Goal: Information Seeking & Learning: Learn about a topic

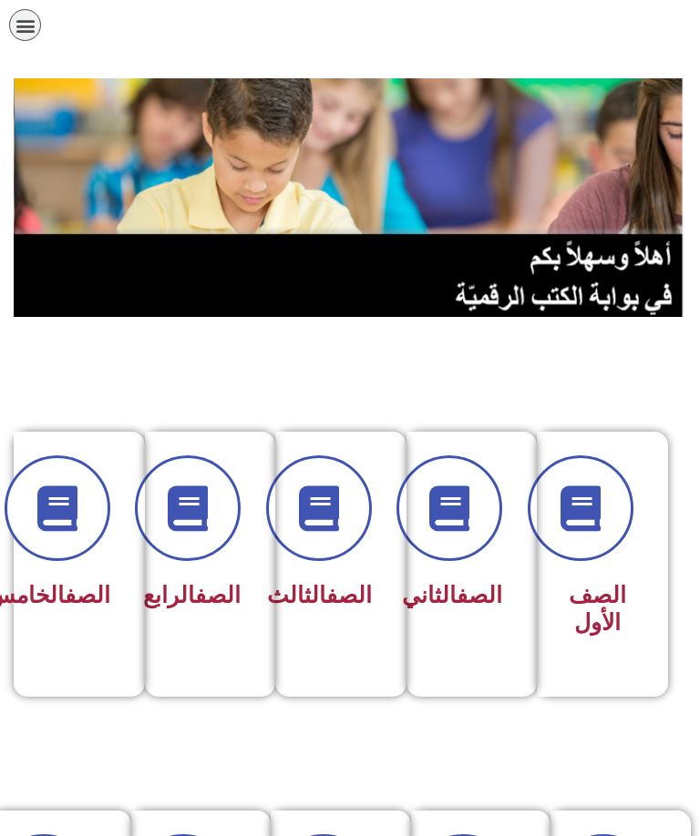
click at [19, 20] on icon "כפתור פתיחת תפריט" at bounding box center [25, 25] width 20 height 20
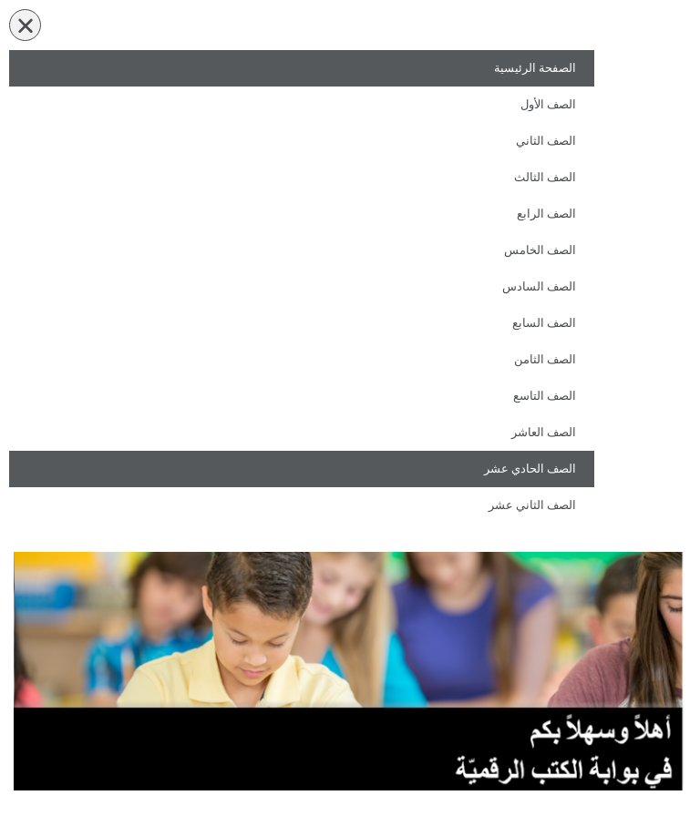
click at [533, 454] on link "الصف الحادي عشر" at bounding box center [301, 469] width 585 height 36
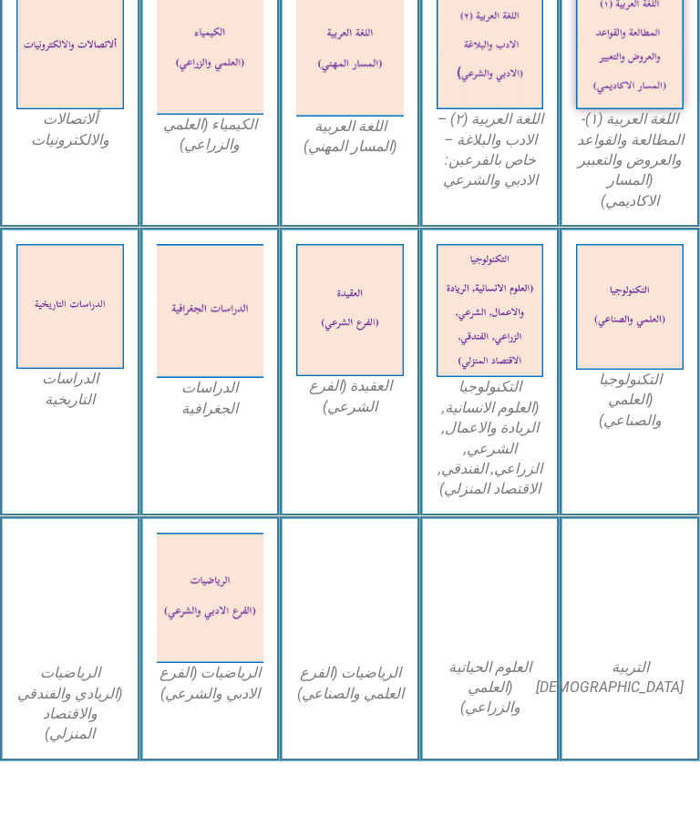
scroll to position [803, 0]
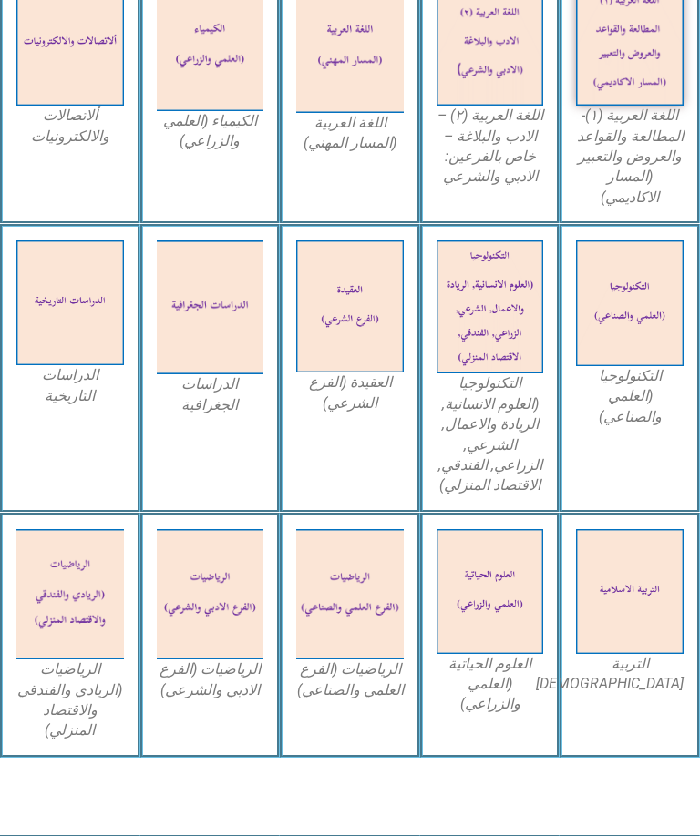
click at [642, 562] on img at bounding box center [630, 591] width 108 height 125
click at [624, 540] on img at bounding box center [630, 591] width 108 height 125
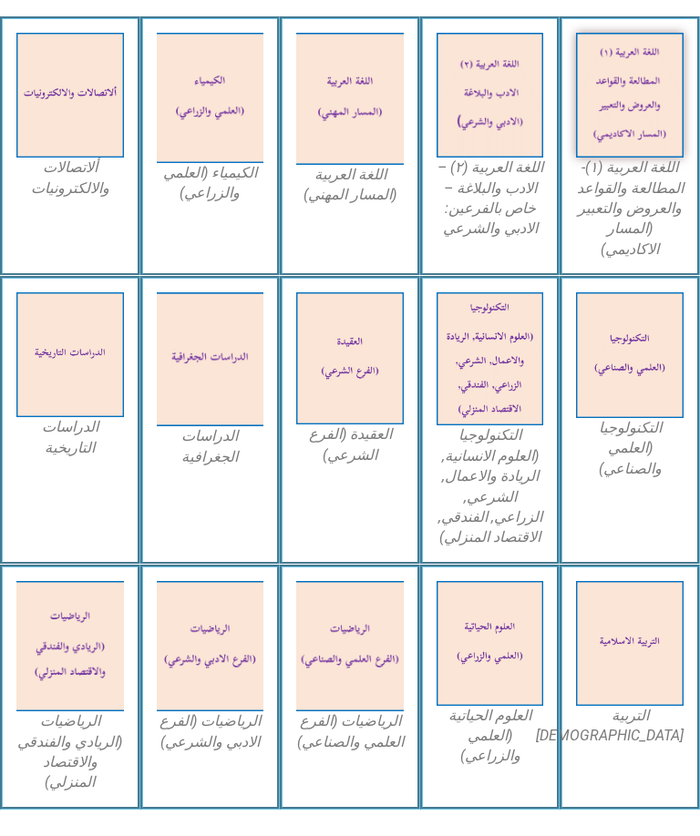
scroll to position [715, 0]
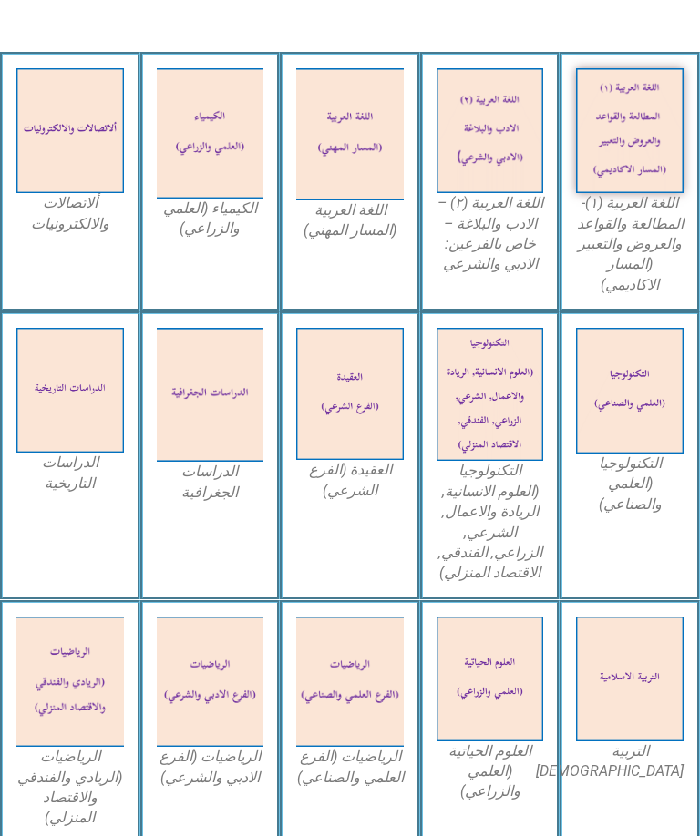
click at [617, 623] on img at bounding box center [630, 679] width 108 height 125
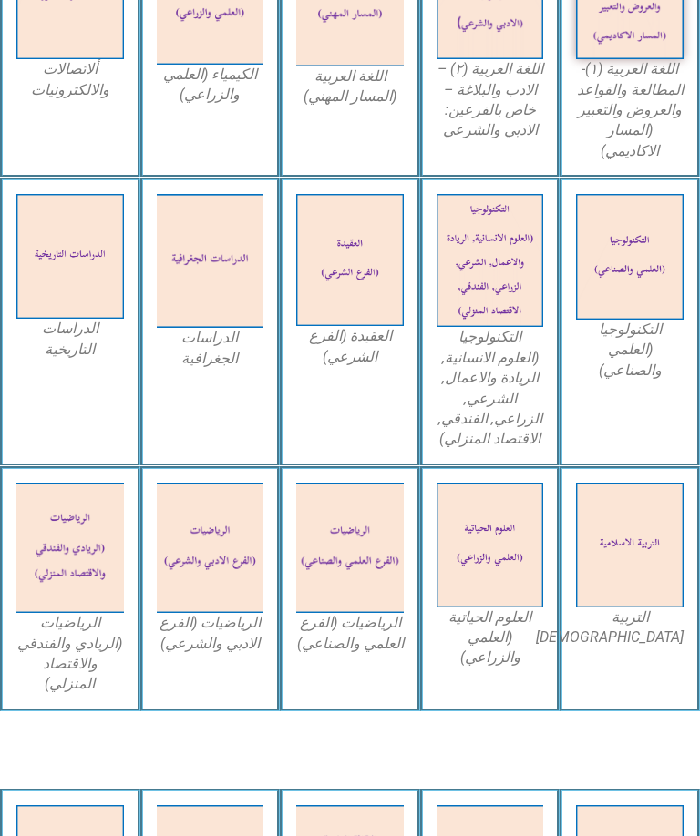
scroll to position [891, 0]
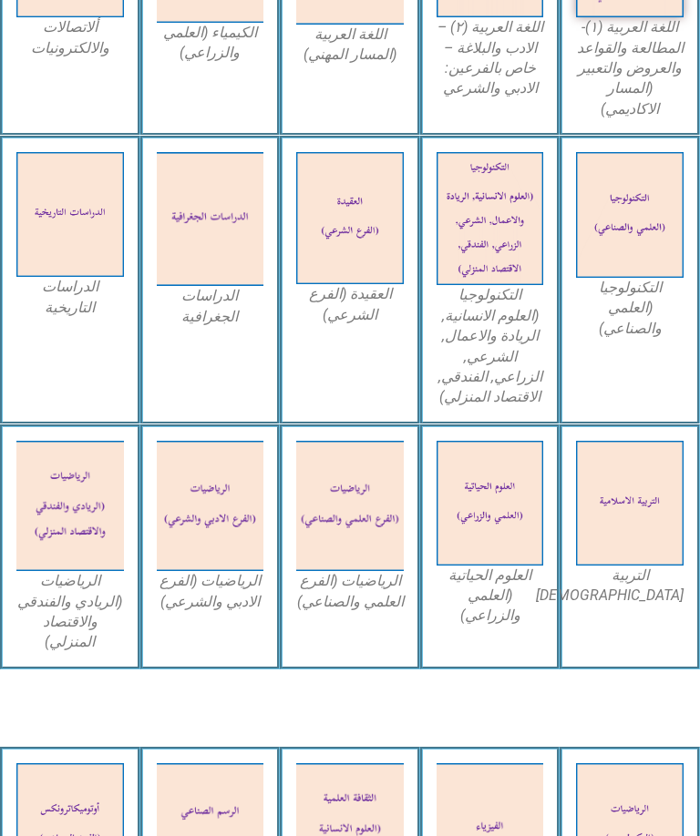
click at [641, 459] on img at bounding box center [630, 503] width 108 height 125
click at [616, 566] on figcaption "التربية [DEMOGRAPHIC_DATA]" at bounding box center [630, 586] width 108 height 41
click at [633, 551] on div "التربية [DEMOGRAPHIC_DATA]" at bounding box center [629, 547] width 140 height 245
click at [640, 488] on img at bounding box center [630, 503] width 108 height 125
click at [656, 467] on img at bounding box center [630, 503] width 108 height 125
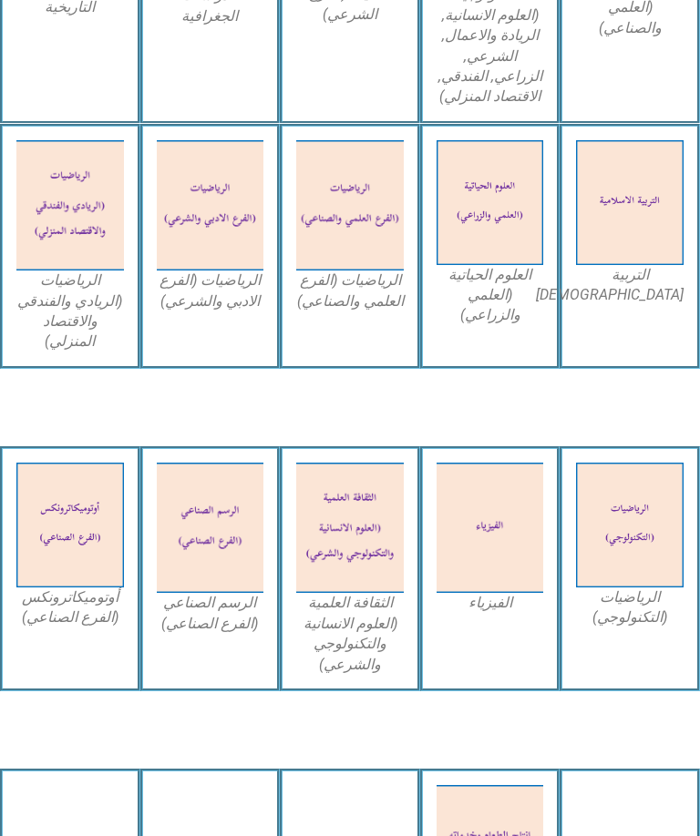
scroll to position [1191, 0]
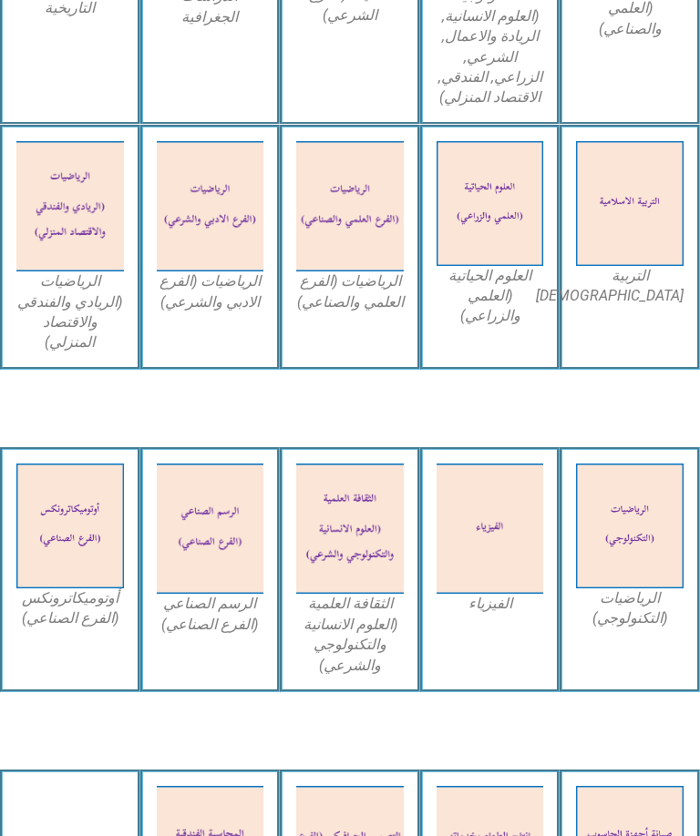
click at [634, 183] on img at bounding box center [630, 203] width 108 height 125
click at [621, 210] on img at bounding box center [630, 203] width 108 height 125
click at [640, 283] on div "التربية [DEMOGRAPHIC_DATA]" at bounding box center [629, 247] width 140 height 245
click at [649, 263] on div "التربية [DEMOGRAPHIC_DATA]" at bounding box center [629, 247] width 140 height 245
click at [659, 244] on div "التربية [DEMOGRAPHIC_DATA]" at bounding box center [629, 247] width 140 height 245
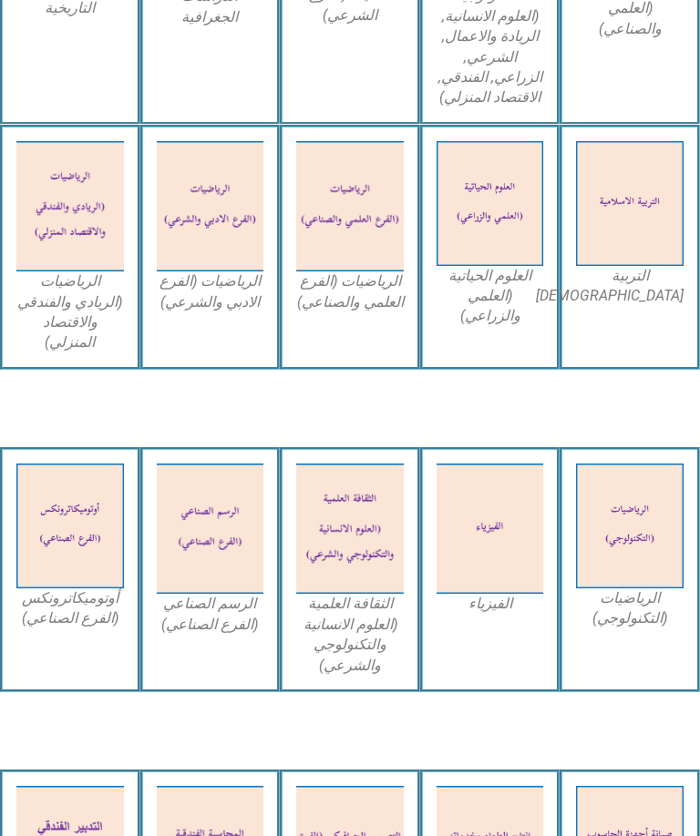
click at [661, 195] on img at bounding box center [630, 203] width 108 height 125
click at [657, 179] on img at bounding box center [630, 203] width 108 height 125
click at [646, 176] on img at bounding box center [630, 203] width 108 height 125
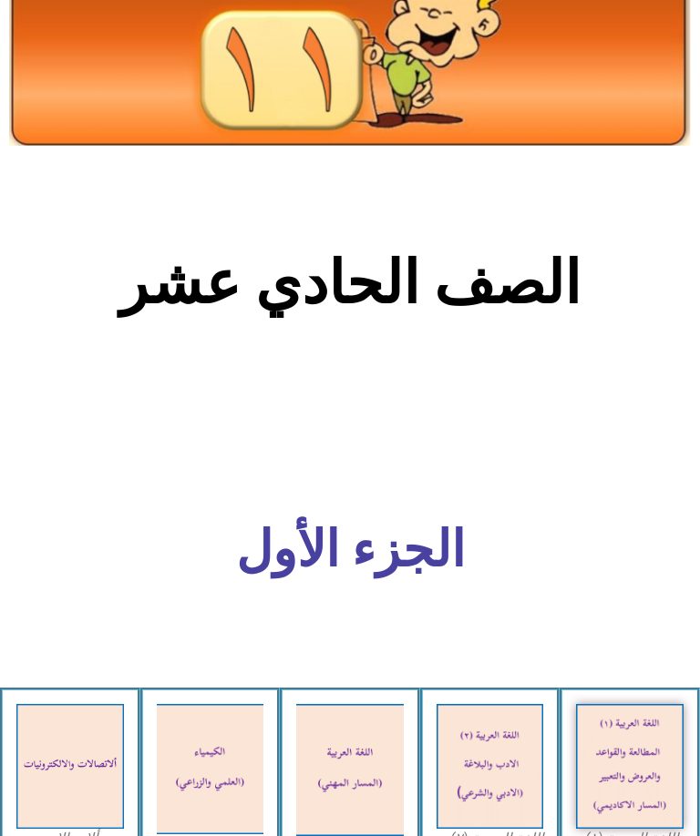
scroll to position [0, 0]
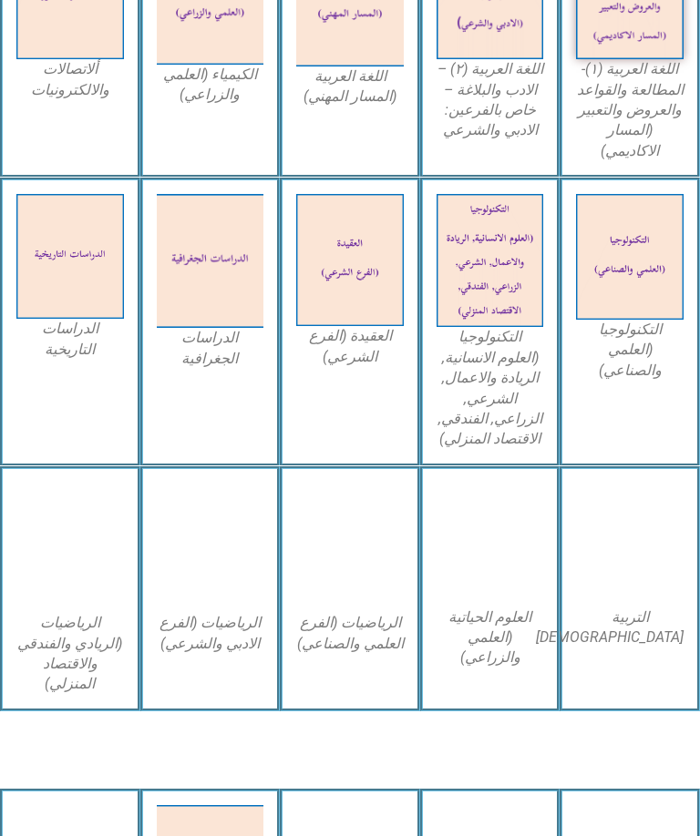
scroll to position [849, 0]
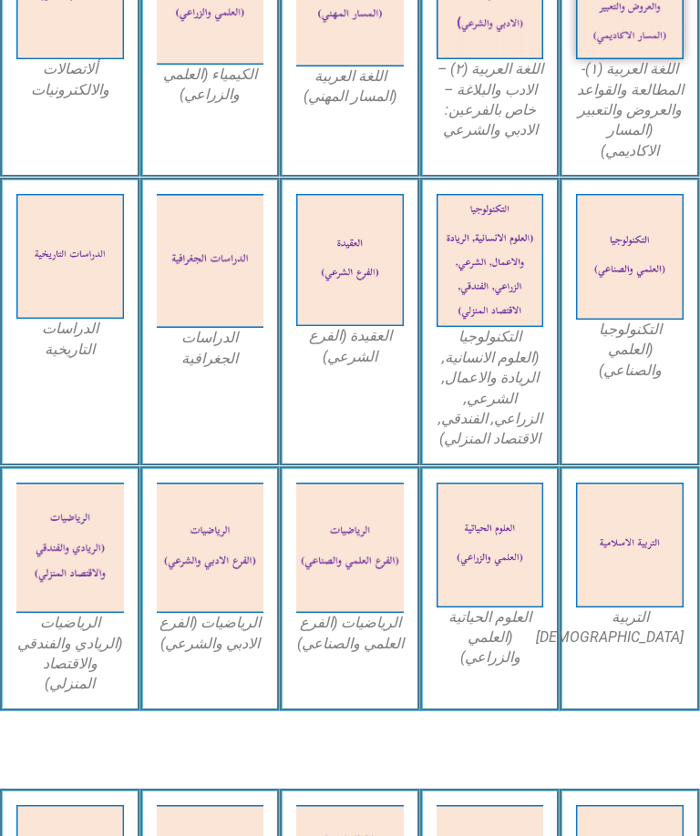
click at [629, 497] on img at bounding box center [630, 545] width 108 height 125
click at [633, 494] on img at bounding box center [630, 545] width 108 height 125
click at [620, 483] on img at bounding box center [630, 545] width 108 height 125
click at [639, 483] on img at bounding box center [630, 545] width 108 height 125
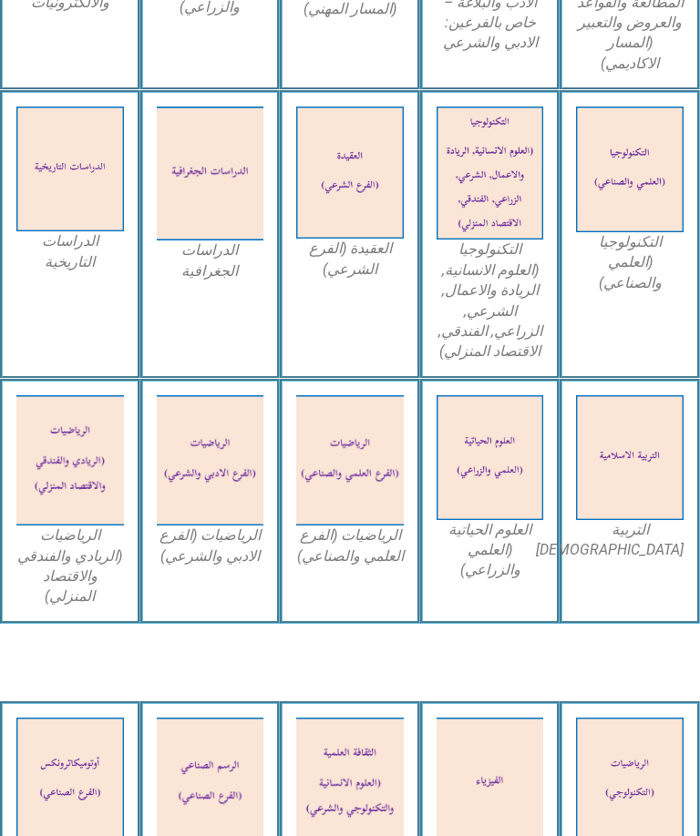
scroll to position [936, 0]
click at [630, 405] on img at bounding box center [630, 458] width 108 height 125
click at [639, 396] on img at bounding box center [630, 458] width 108 height 125
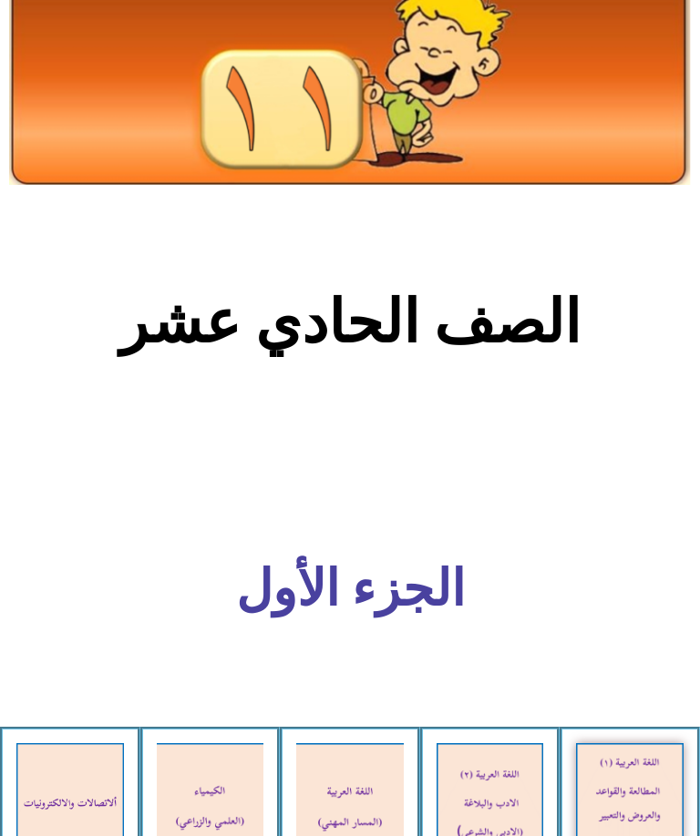
scroll to position [0, 0]
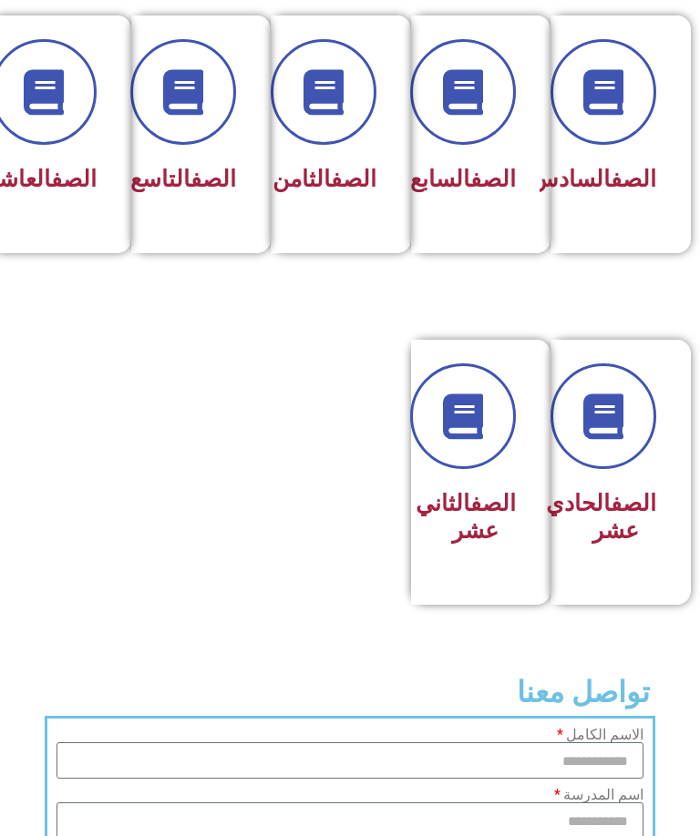
scroll to position [795, 0]
click at [629, 476] on link at bounding box center [603, 417] width 117 height 117
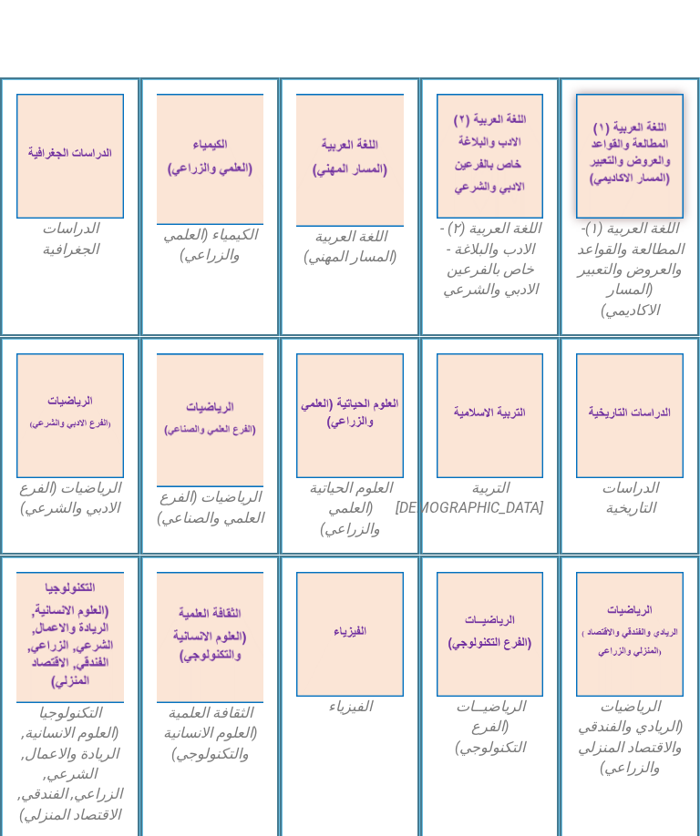
scroll to position [462, 0]
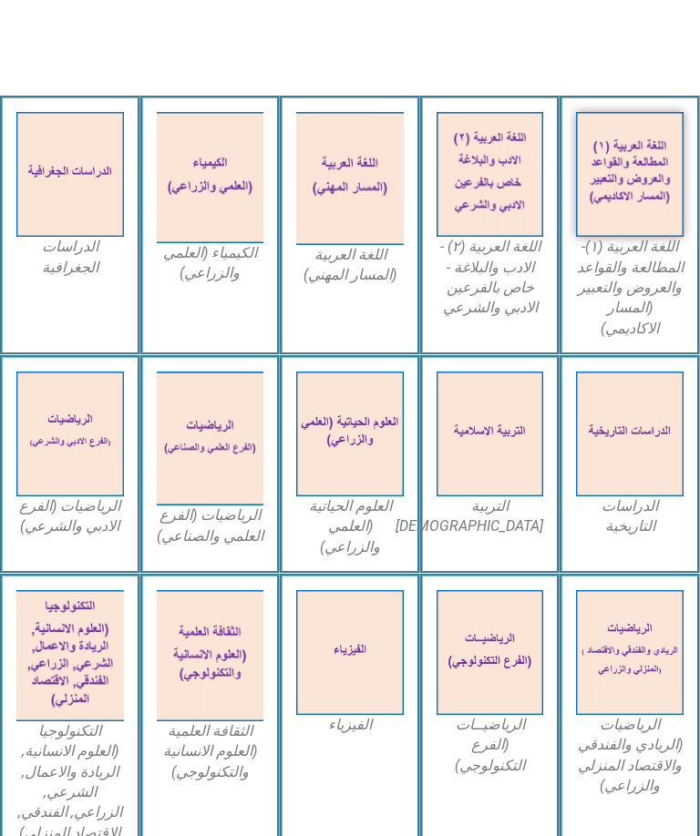
click at [484, 413] on img at bounding box center [490, 434] width 108 height 125
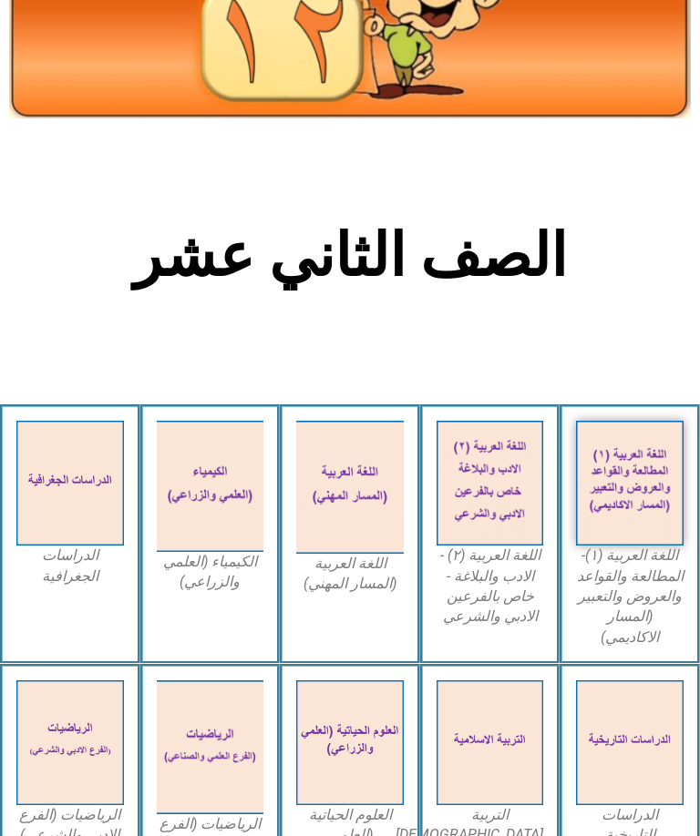
scroll to position [0, 0]
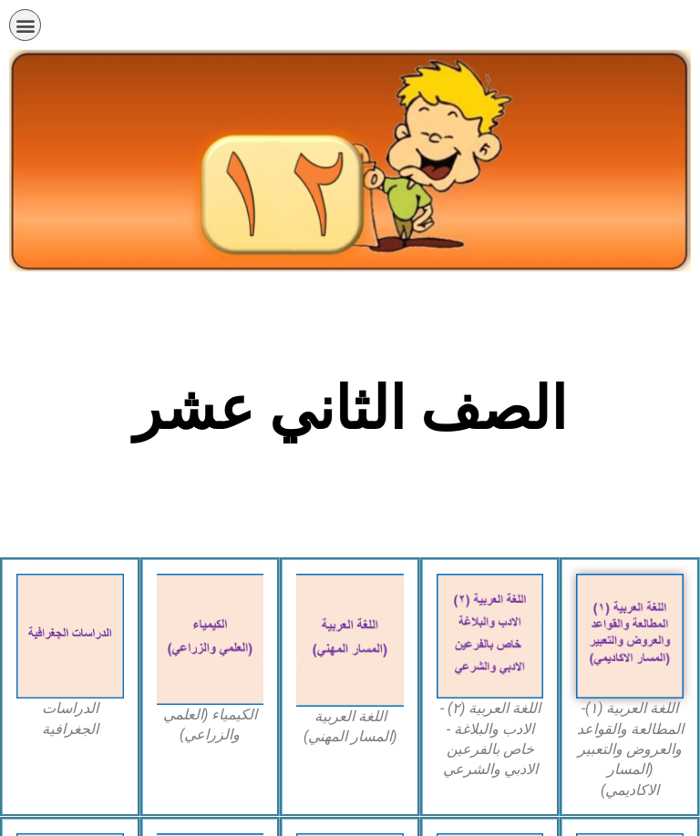
click at [27, 25] on icon "כפתור פתיחת תפריט" at bounding box center [25, 25] width 20 height 20
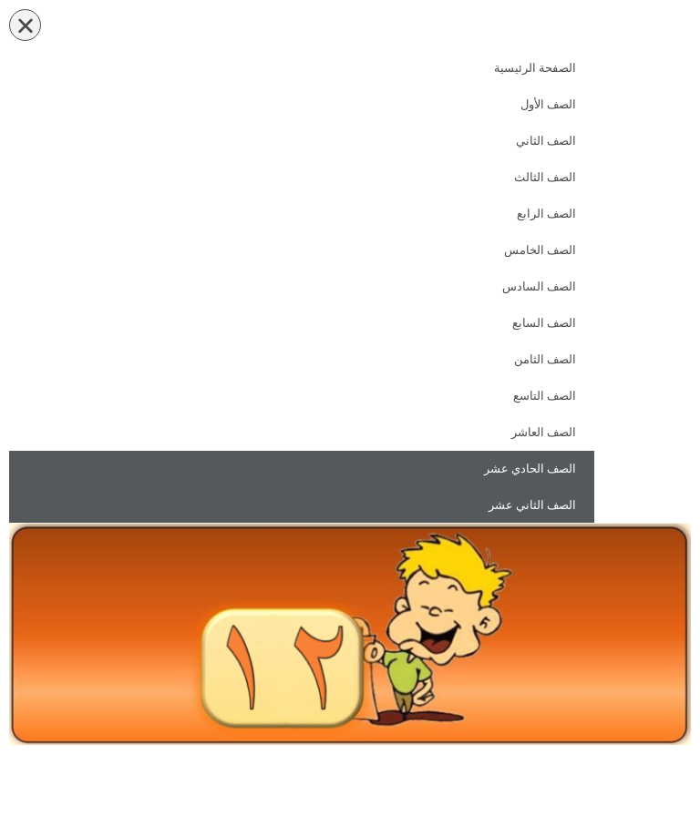
click at [525, 459] on link "الصف الحادي عشر" at bounding box center [301, 469] width 585 height 36
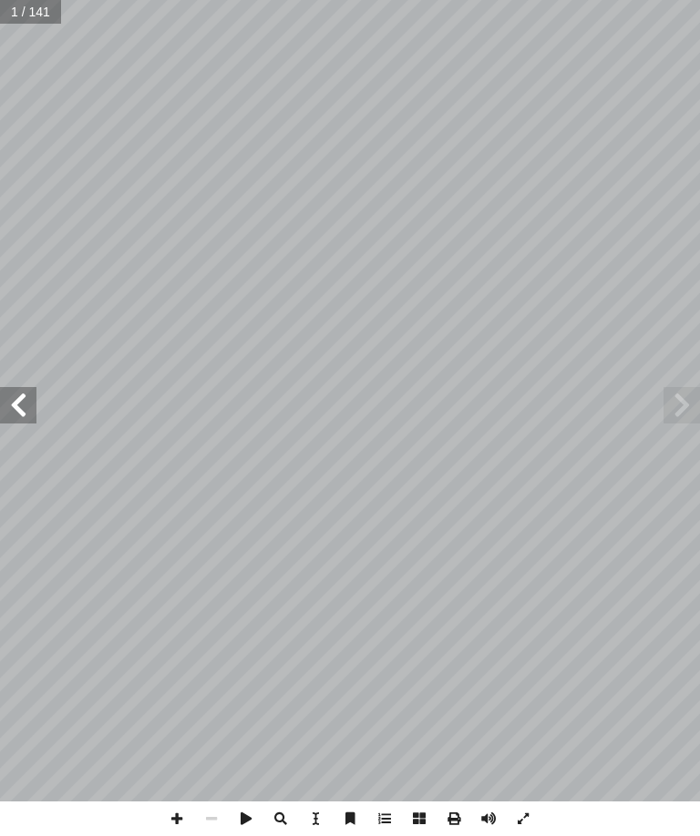
click at [13, 401] on span at bounding box center [18, 405] width 36 height 36
click at [30, 401] on span at bounding box center [18, 405] width 36 height 36
click at [21, 417] on span at bounding box center [18, 405] width 36 height 36
click at [16, 399] on span at bounding box center [18, 405] width 36 height 36
click at [20, 407] on span at bounding box center [18, 405] width 36 height 36
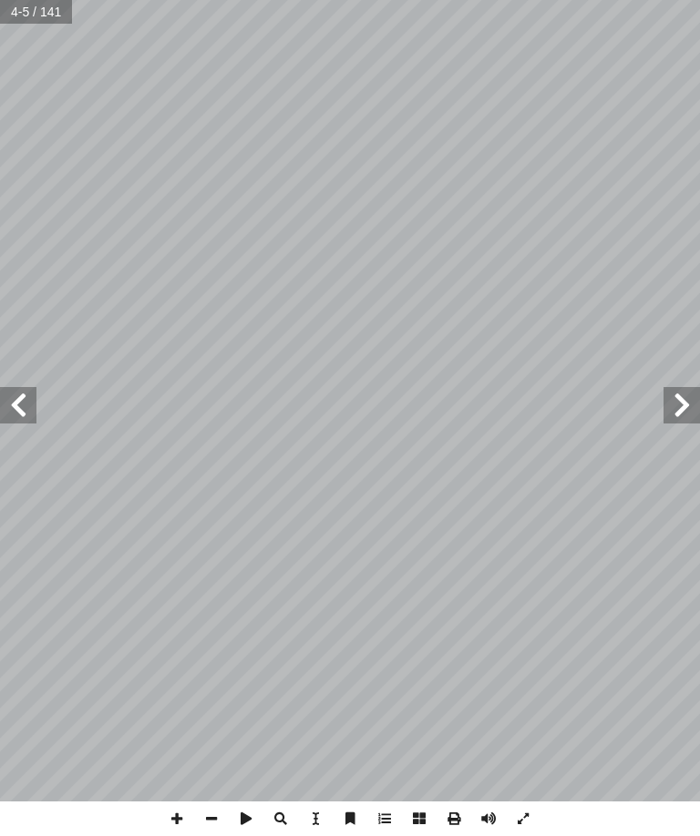
click at [677, 390] on span at bounding box center [681, 405] width 36 height 36
click at [682, 400] on span at bounding box center [681, 405] width 36 height 36
click at [676, 405] on span at bounding box center [681, 405] width 36 height 36
click at [670, 402] on span at bounding box center [681, 405] width 36 height 36
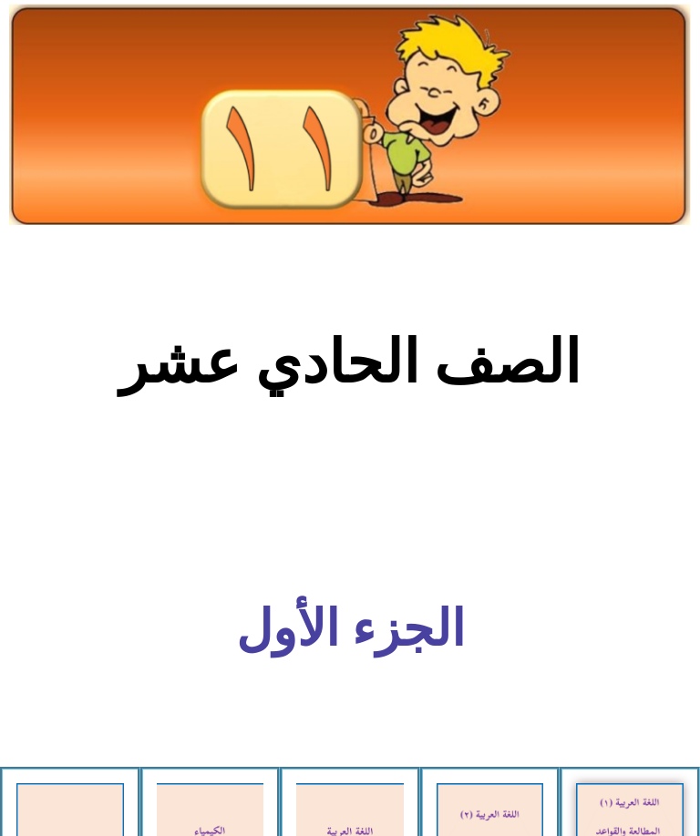
scroll to position [770, 0]
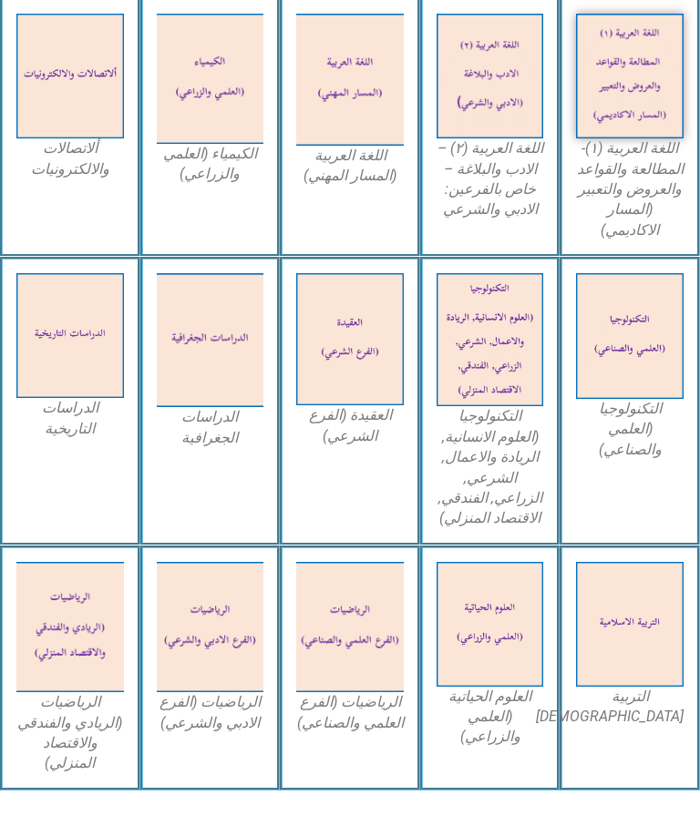
click at [626, 564] on img at bounding box center [630, 624] width 108 height 125
click at [599, 563] on img at bounding box center [630, 624] width 108 height 125
click at [646, 375] on img at bounding box center [630, 336] width 108 height 126
click at [660, 584] on img at bounding box center [630, 624] width 108 height 125
click at [659, 588] on img at bounding box center [630, 624] width 108 height 125
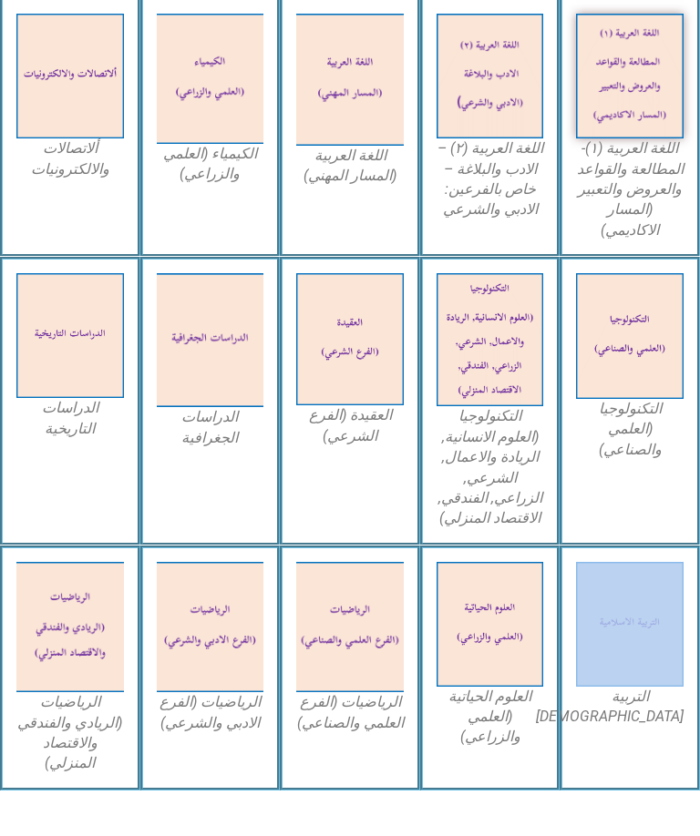
click at [628, 699] on div "التربية الاسلامية" at bounding box center [629, 668] width 140 height 245
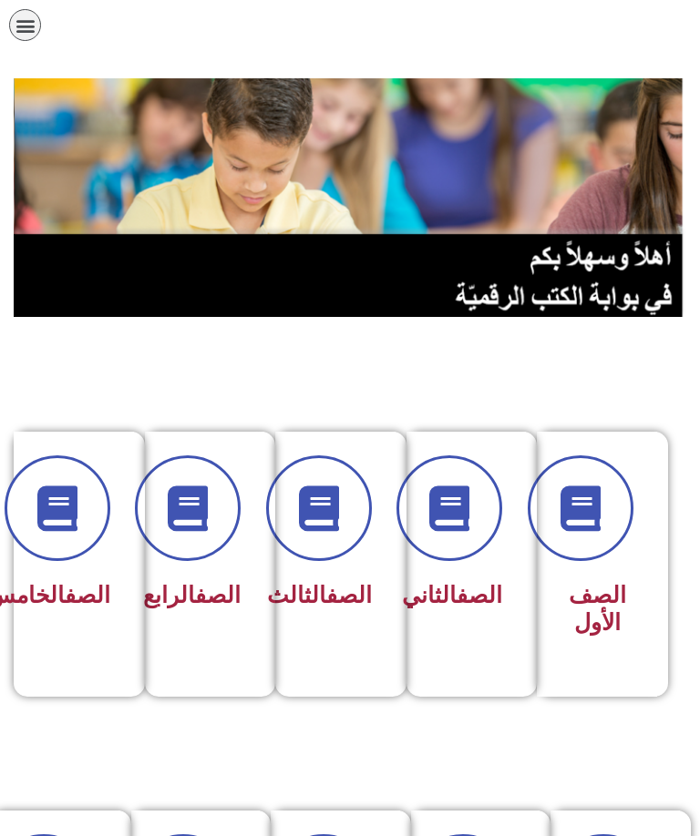
scroll to position [540, 0]
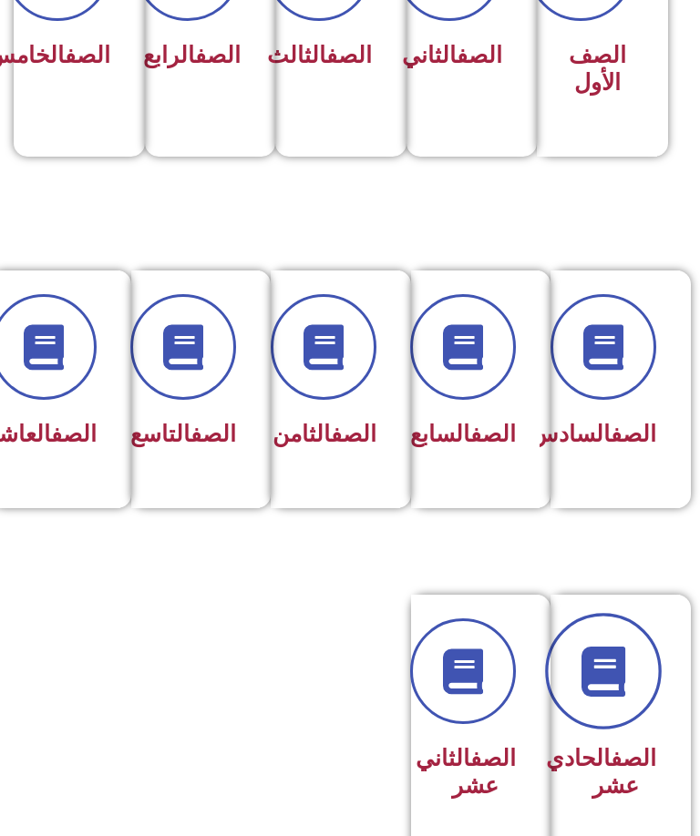
click at [629, 702] on link at bounding box center [603, 672] width 117 height 117
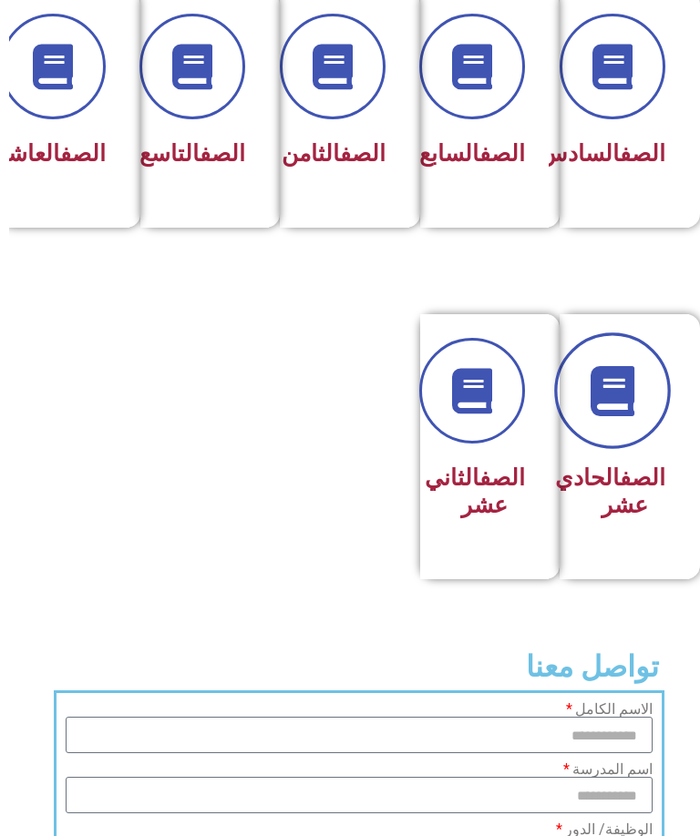
scroll to position [821, -9]
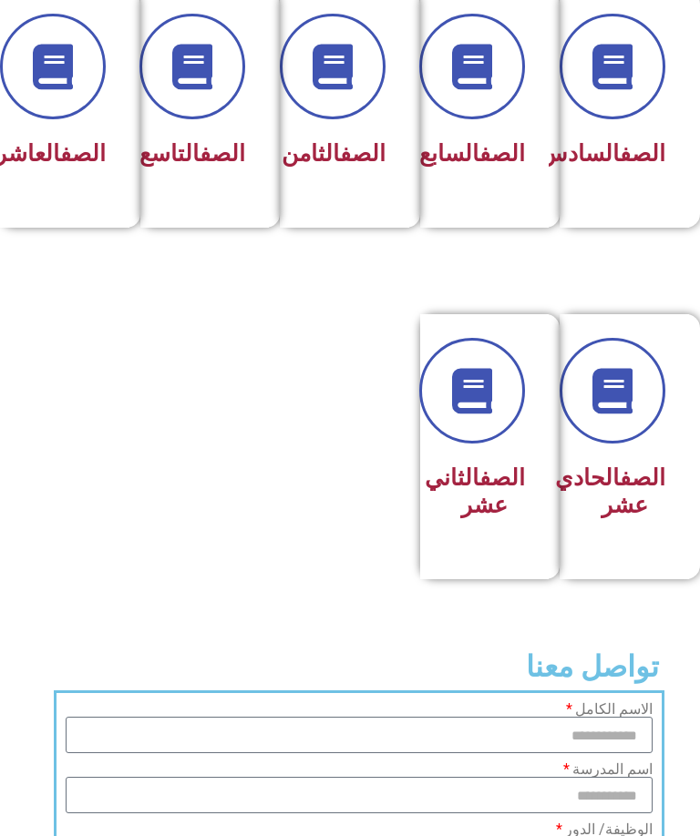
click at [628, 491] on link "الصف" at bounding box center [643, 478] width 46 height 26
click at [652, 448] on link at bounding box center [612, 391] width 117 height 117
click at [617, 519] on h3 "الصف الحادي عشر" at bounding box center [624, 492] width 82 height 55
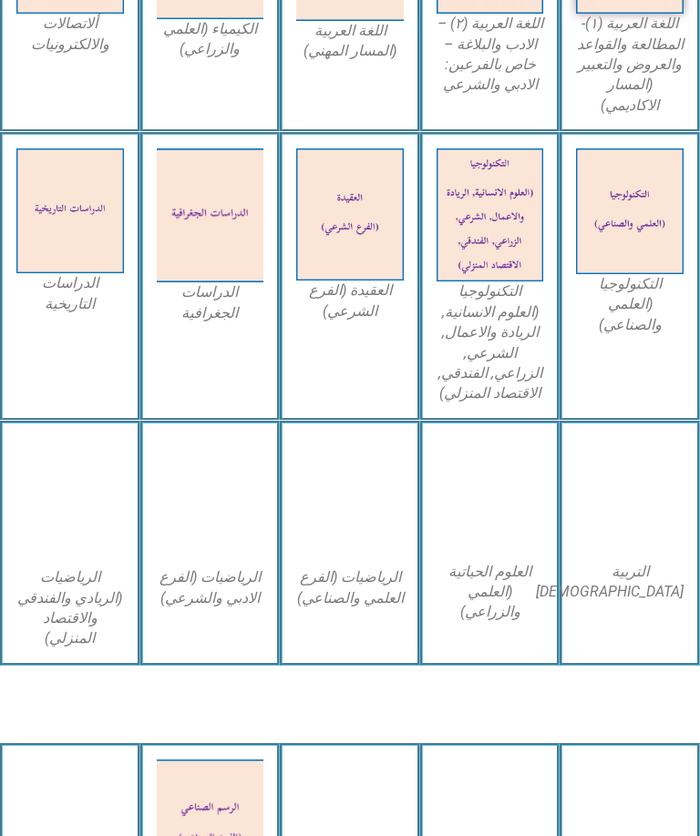
scroll to position [895, 0]
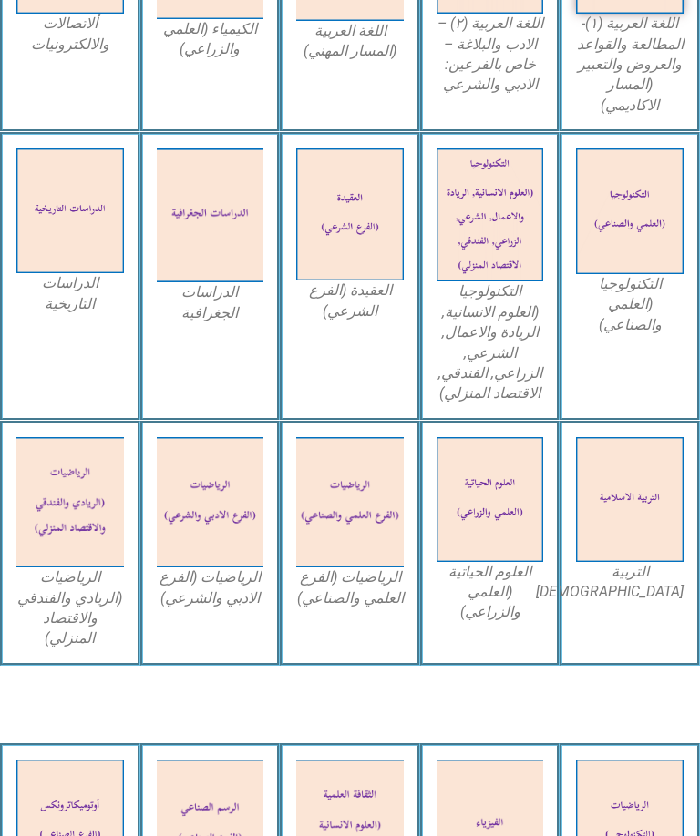
click at [643, 494] on img at bounding box center [630, 499] width 108 height 125
click at [659, 493] on img at bounding box center [630, 499] width 108 height 125
click at [634, 505] on img at bounding box center [630, 499] width 108 height 125
click at [638, 513] on img at bounding box center [630, 499] width 108 height 125
click at [634, 515] on img at bounding box center [630, 499] width 108 height 125
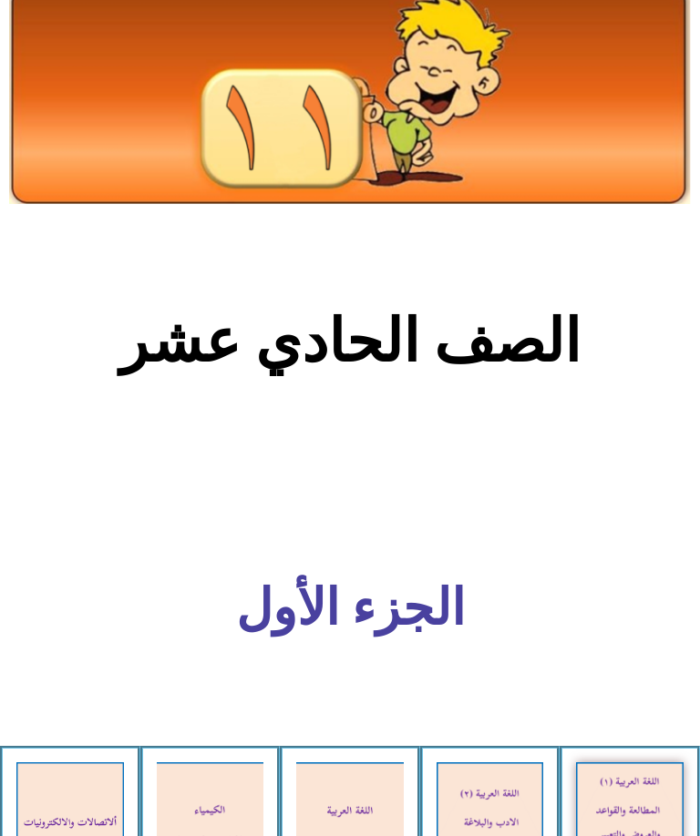
scroll to position [0, 0]
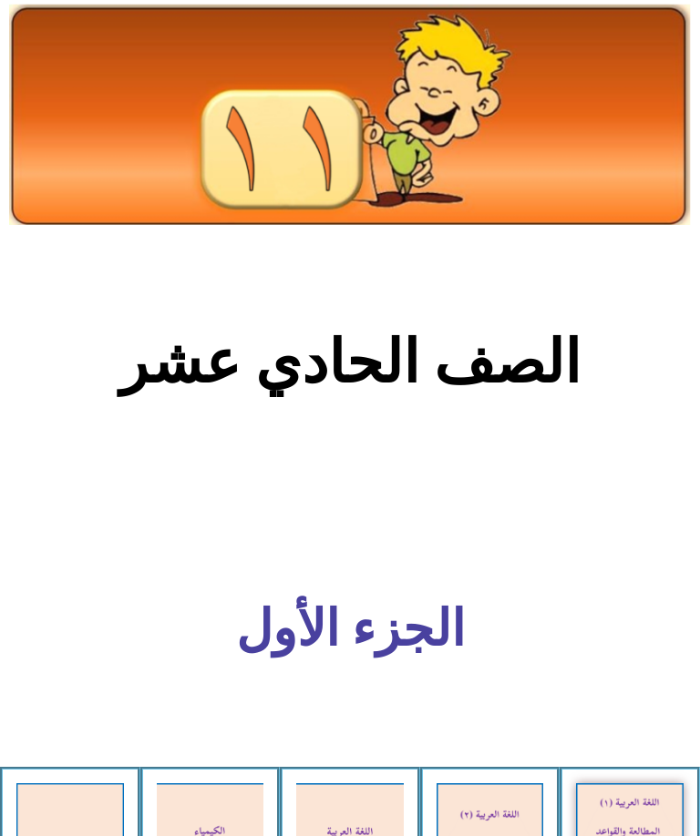
scroll to position [1159, 0]
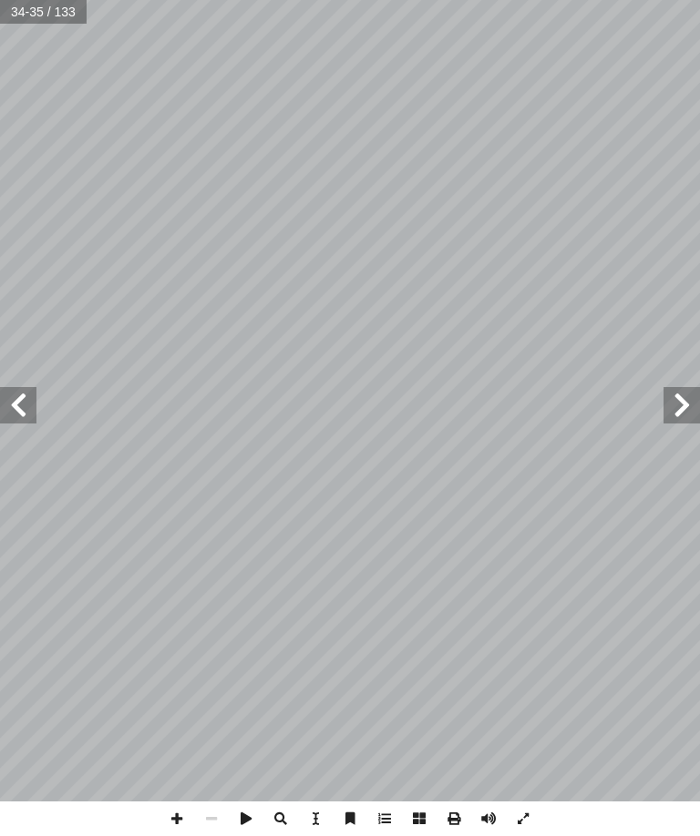
click at [673, 415] on span at bounding box center [681, 405] width 36 height 36
click at [664, 419] on span at bounding box center [681, 405] width 36 height 36
click at [663, 417] on span at bounding box center [681, 405] width 36 height 36
click at [676, 401] on span at bounding box center [681, 405] width 36 height 36
click at [685, 394] on span at bounding box center [681, 405] width 36 height 36
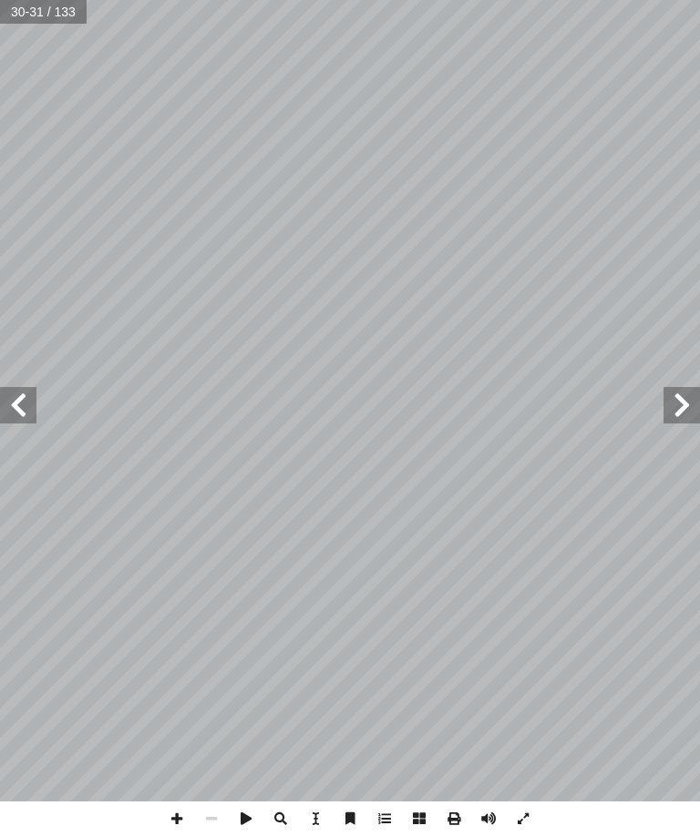
click at [676, 397] on span at bounding box center [681, 405] width 36 height 36
click at [674, 411] on span at bounding box center [681, 405] width 36 height 36
click at [683, 406] on span at bounding box center [681, 405] width 36 height 36
click at [672, 403] on span at bounding box center [681, 405] width 36 height 36
click at [675, 402] on span at bounding box center [681, 405] width 36 height 36
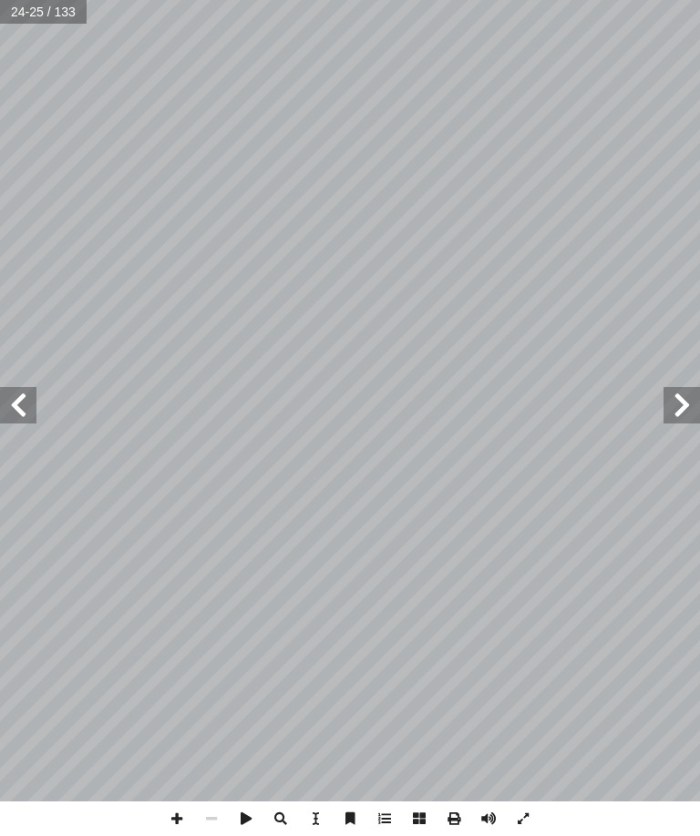
click at [78, 23] on input "text" at bounding box center [43, 12] width 87 height 24
click at [36, 10] on input "text" at bounding box center [43, 12] width 87 height 24
type input "*"
click at [80, 3] on input "text" at bounding box center [43, 12] width 87 height 24
type input "*"
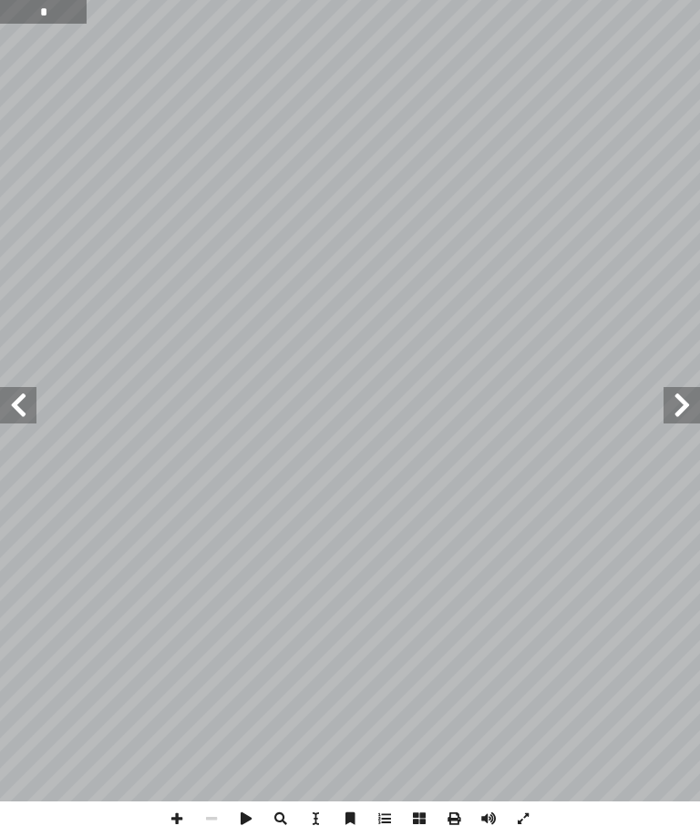
type input "*"
click at [27, 9] on input "text" at bounding box center [43, 12] width 87 height 24
type input "*"
click at [25, 5] on input "text" at bounding box center [37, 12] width 74 height 24
type input "**"
